Goal: Task Accomplishment & Management: Use online tool/utility

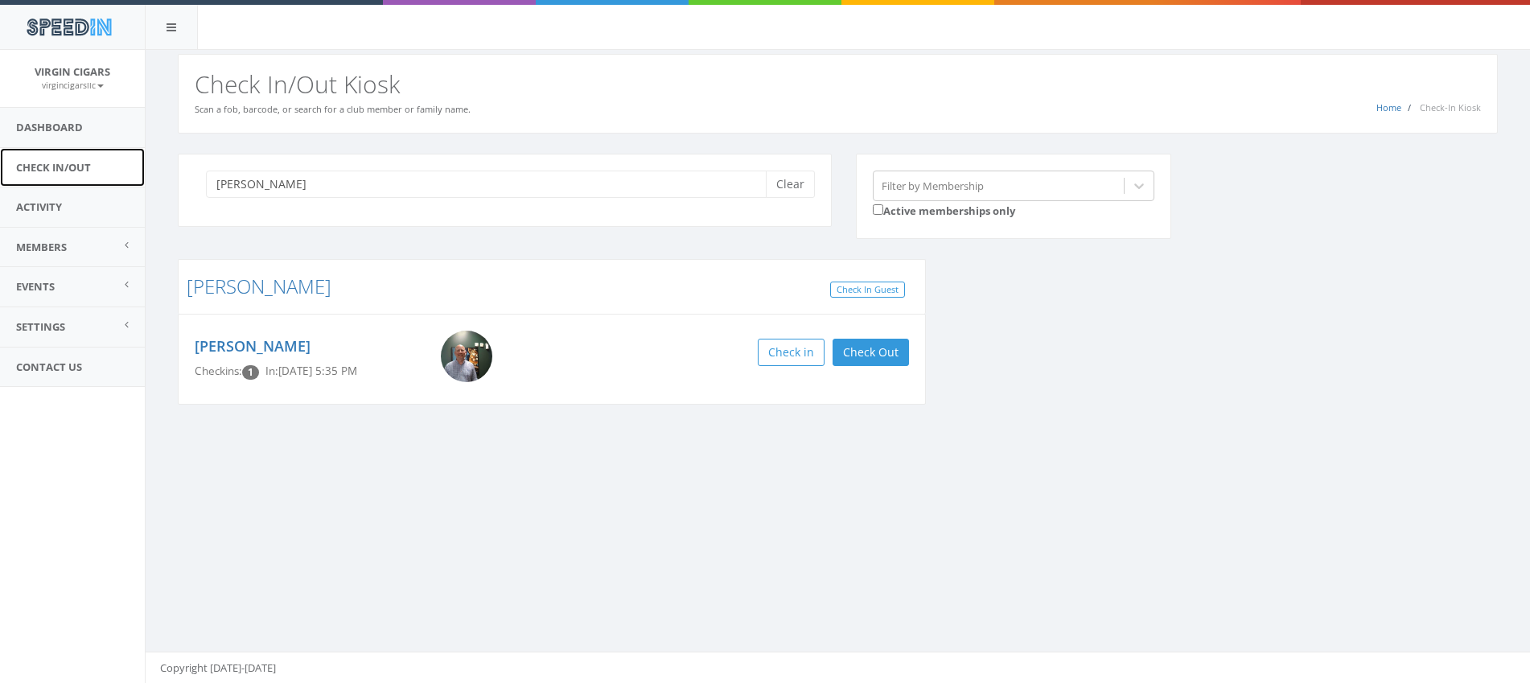
click at [97, 169] on link "Check In/Out" at bounding box center [72, 167] width 145 height 39
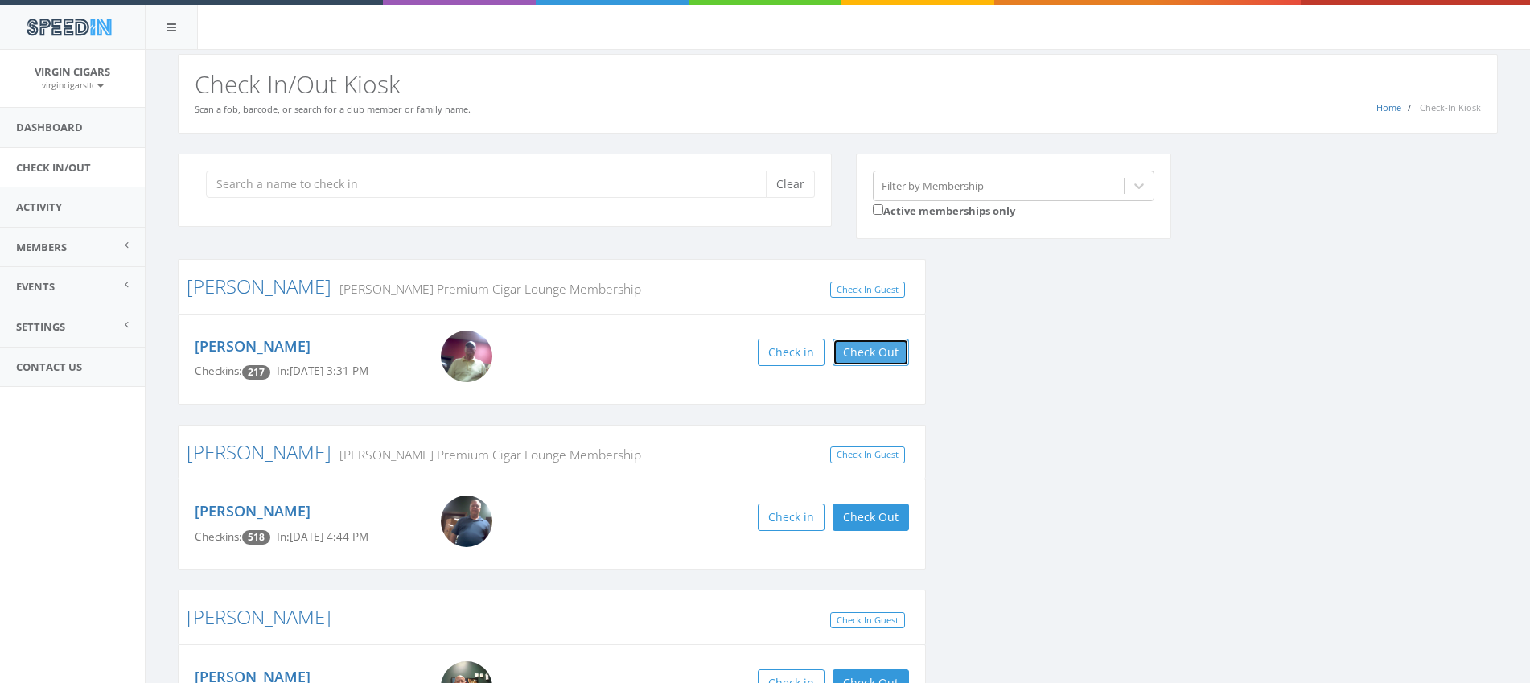
scroll to position [2, 0]
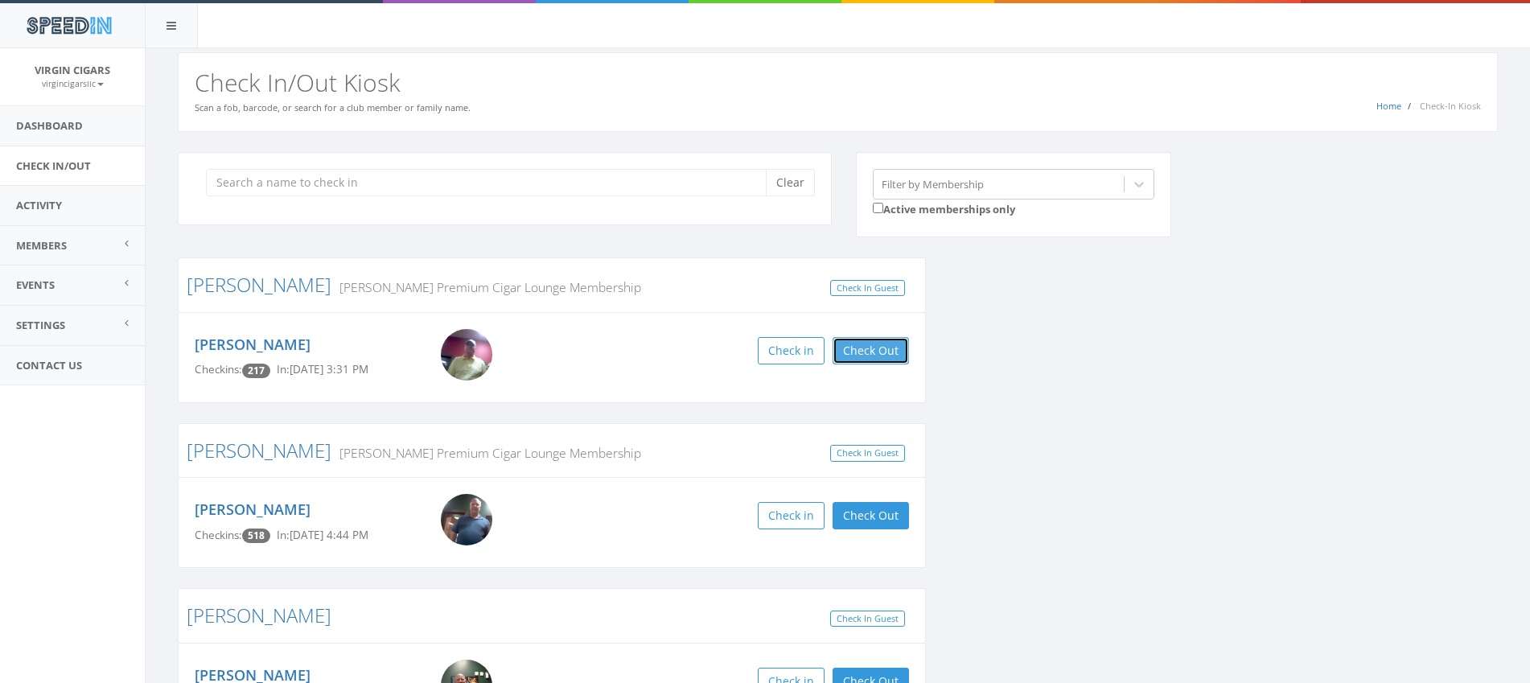
click at [863, 355] on button "Check Out" at bounding box center [871, 350] width 76 height 27
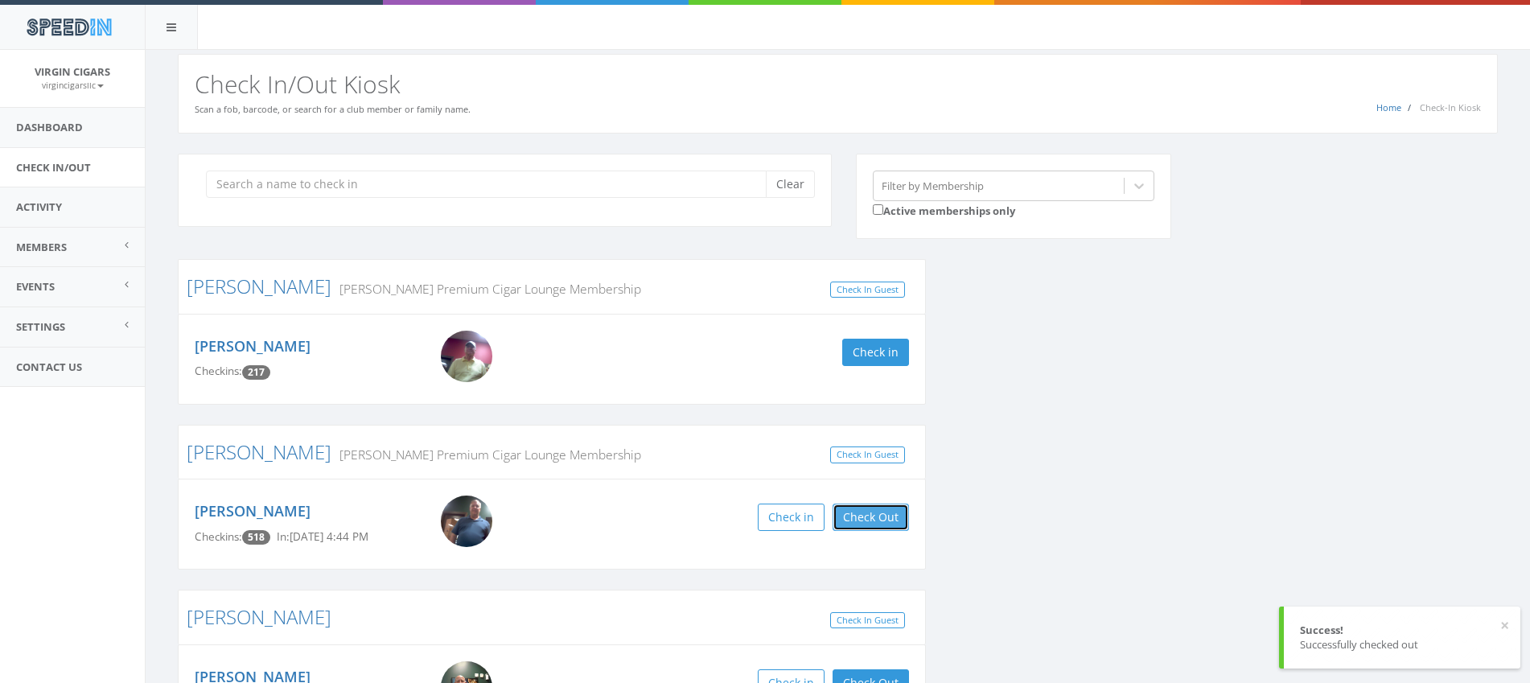
click at [874, 524] on button "Check Out" at bounding box center [871, 517] width 76 height 27
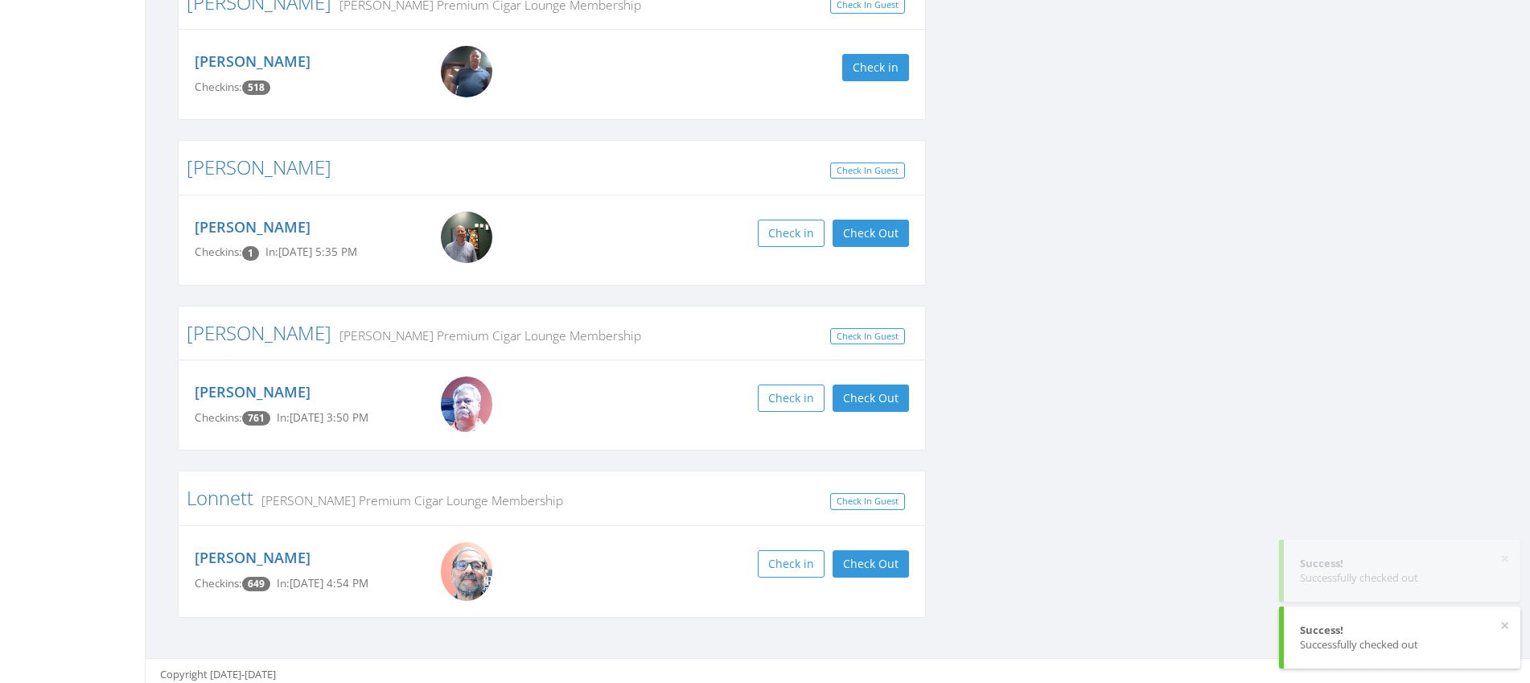
scroll to position [457, 0]
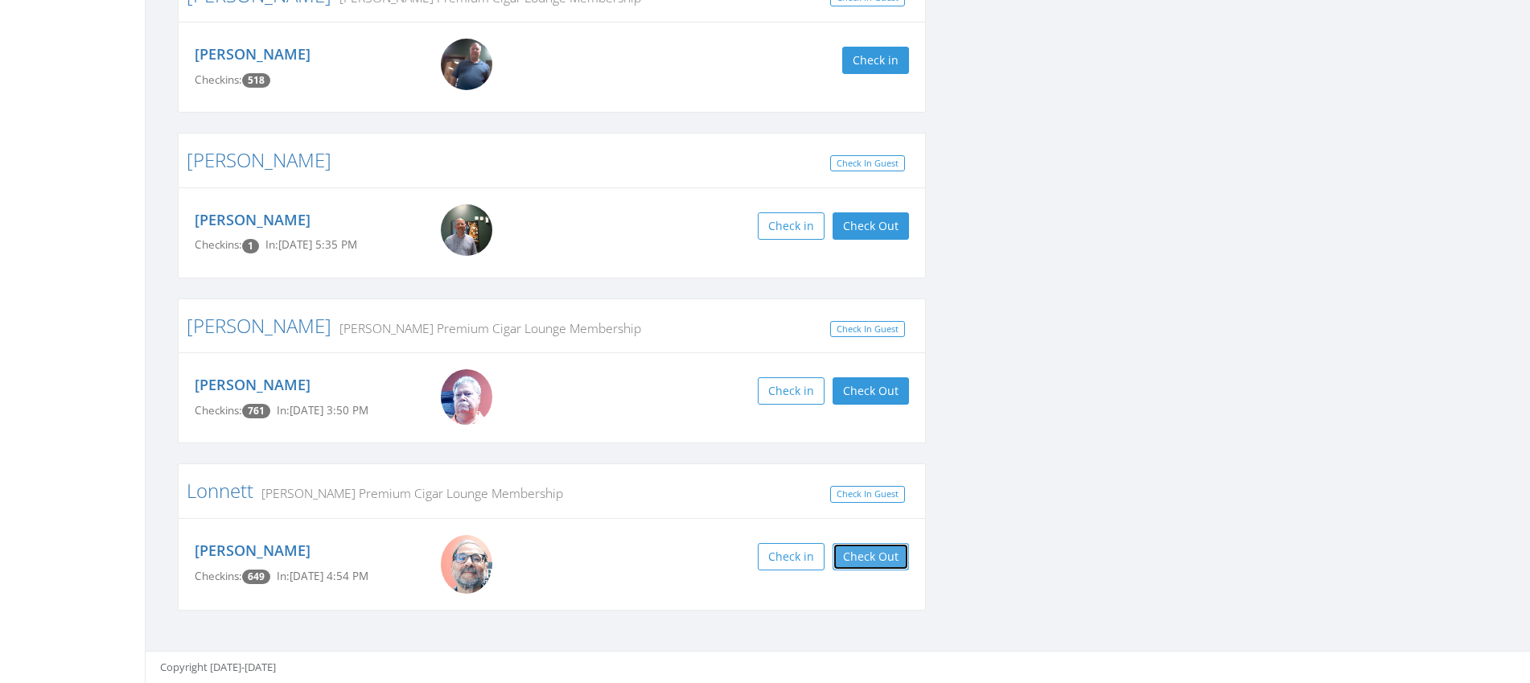
click at [872, 562] on button "Check Out" at bounding box center [871, 556] width 76 height 27
click at [861, 229] on button "Check Out" at bounding box center [871, 225] width 76 height 27
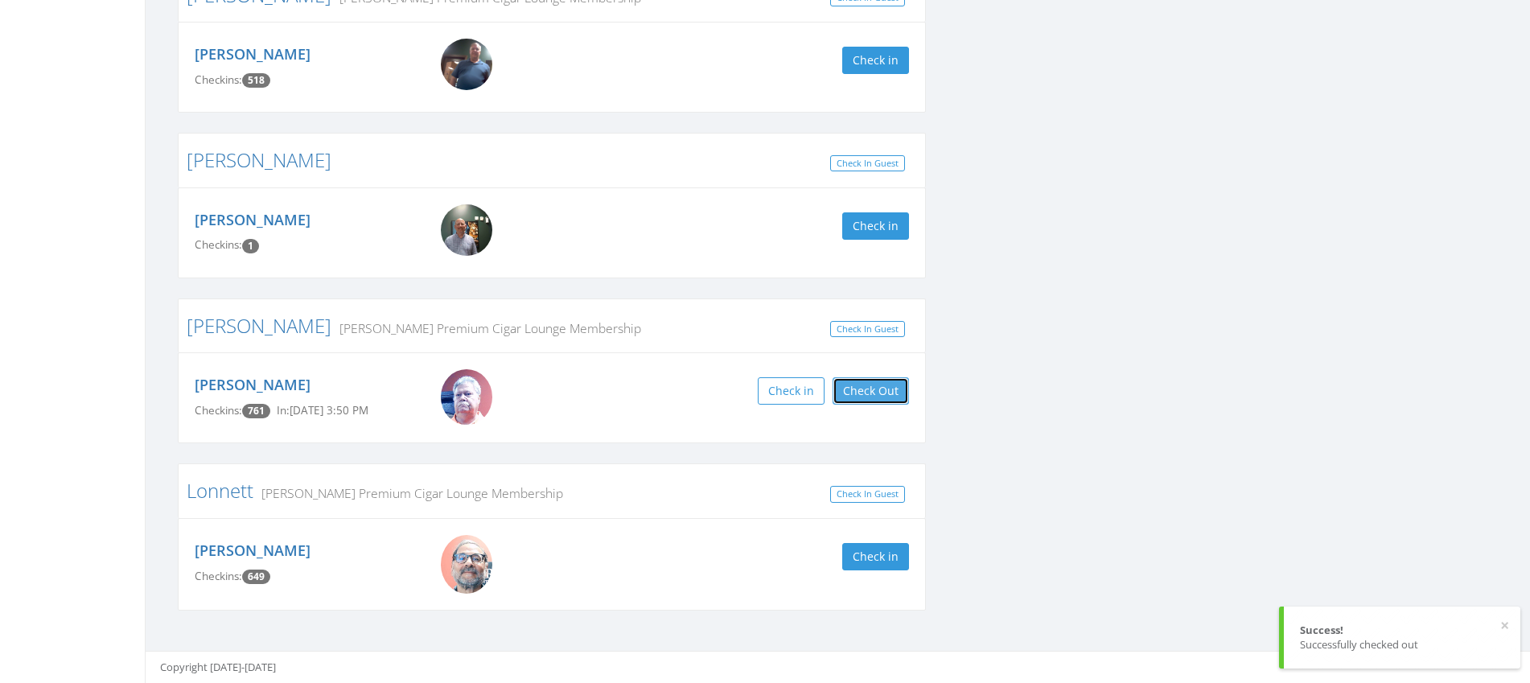
click at [852, 386] on button "Check Out" at bounding box center [871, 390] width 76 height 27
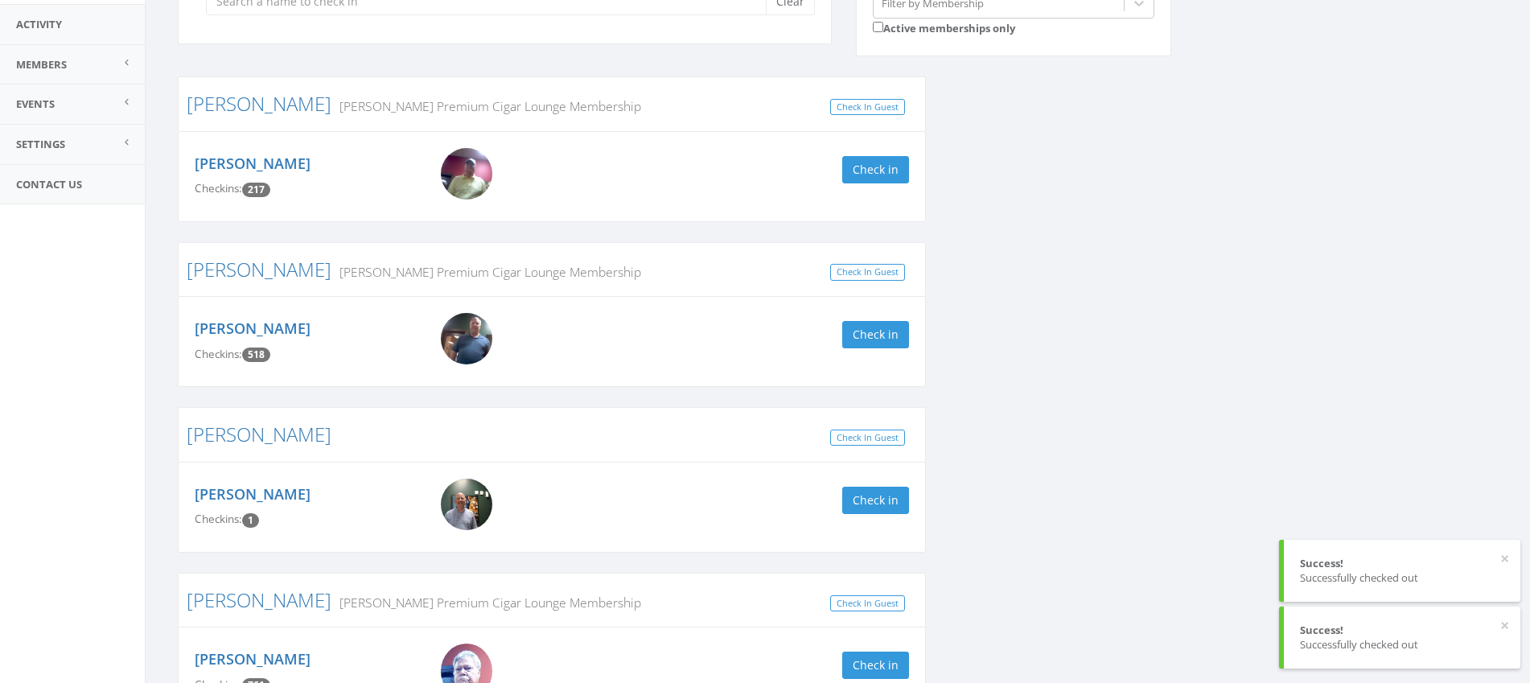
scroll to position [0, 0]
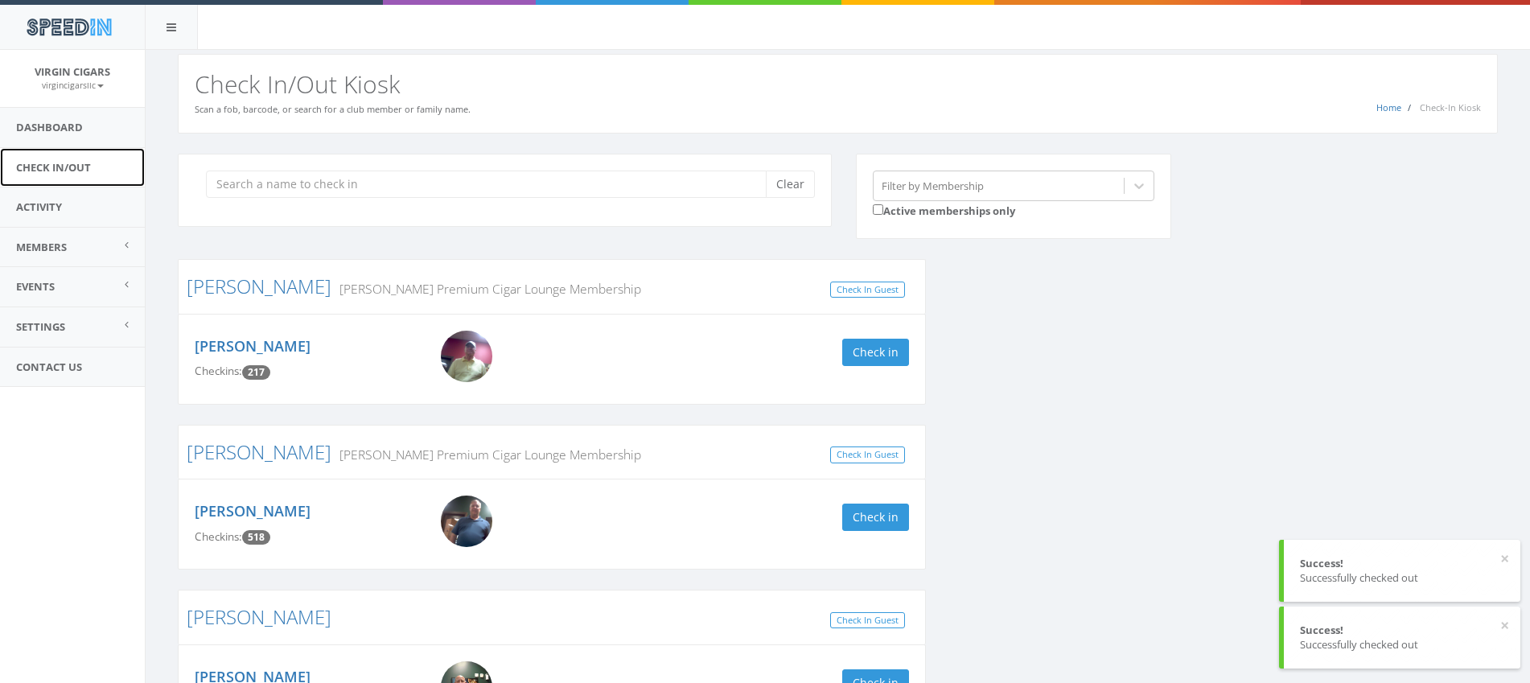
click at [84, 175] on link "Check In/Out" at bounding box center [72, 167] width 145 height 39
